Goal: Transaction & Acquisition: Purchase product/service

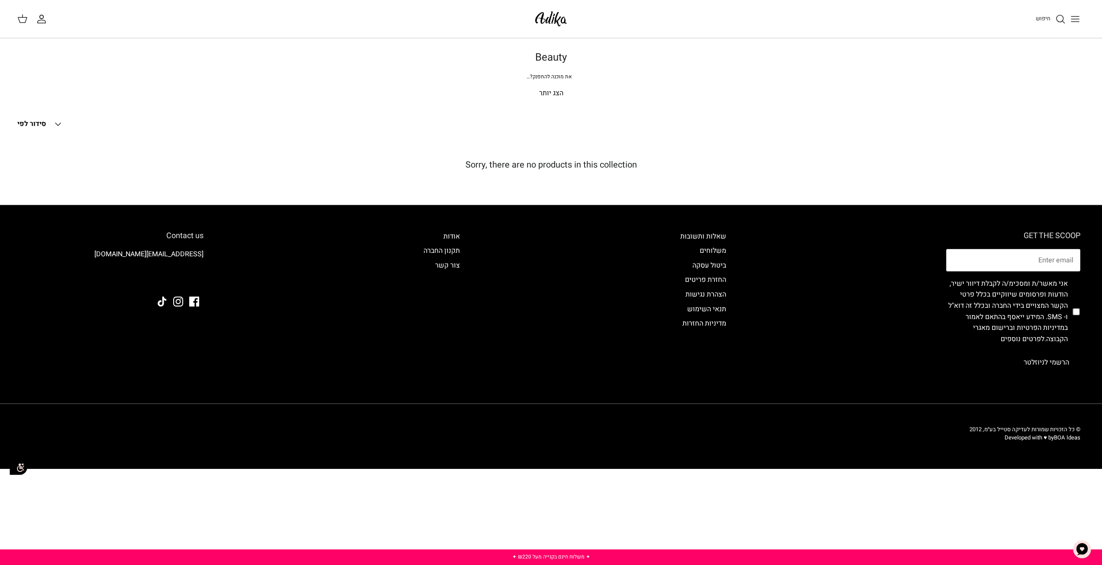
click at [558, 91] on p "הצג יותר" at bounding box center [551, 93] width 606 height 11
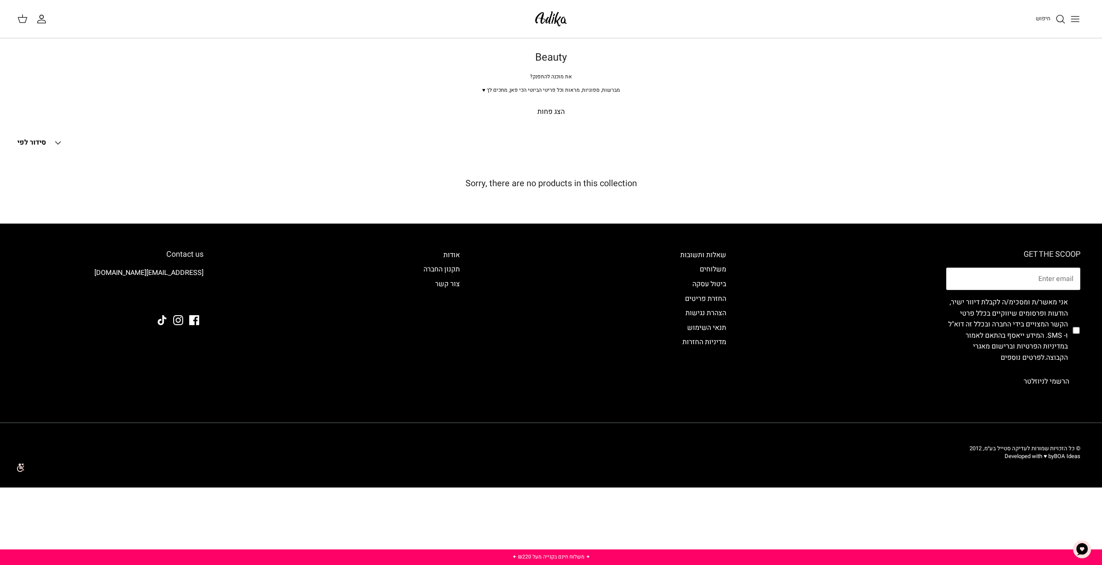
click at [545, 23] on img at bounding box center [551, 19] width 37 height 20
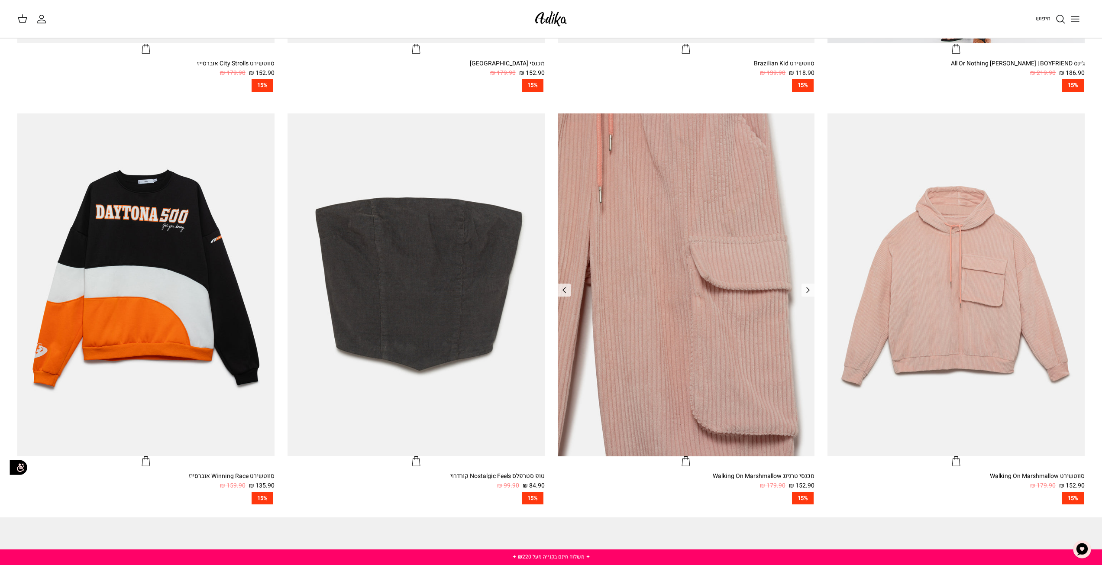
scroll to position [953, 0]
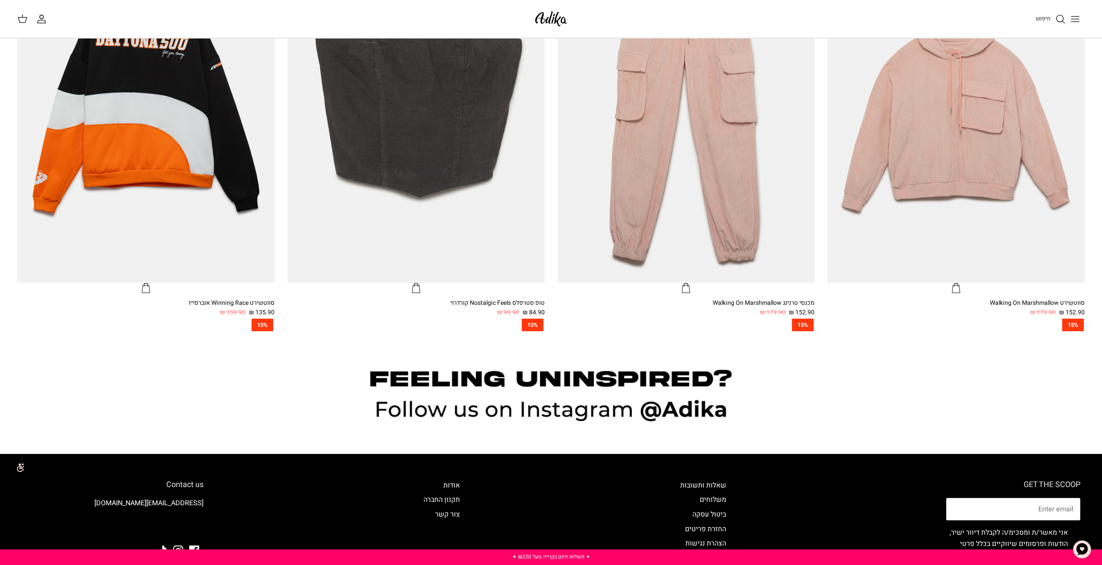
click at [1082, 16] on button "Toggle menu" at bounding box center [1075, 19] width 19 height 19
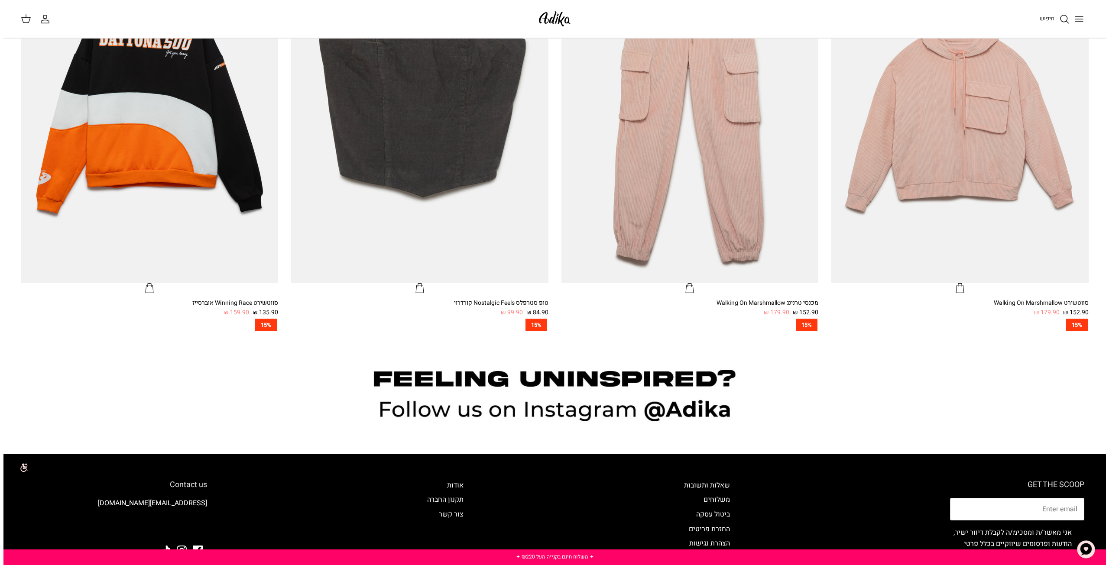
scroll to position [955, 0]
